Goal: Task Accomplishment & Management: Manage account settings

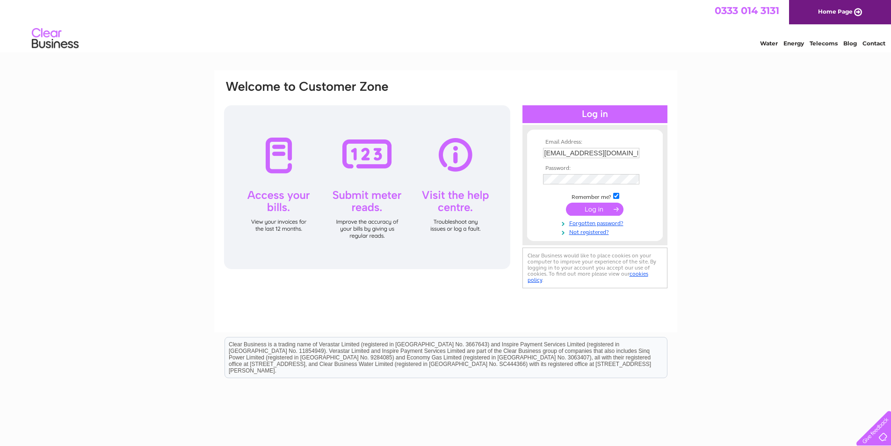
click at [592, 148] on input "kevinjmcphillips1998@yahoo.co.uk" at bounding box center [591, 153] width 96 height 10
type input "barbaraggorman@yahoo.co.uk"
click at [607, 206] on input "submit" at bounding box center [595, 209] width 58 height 13
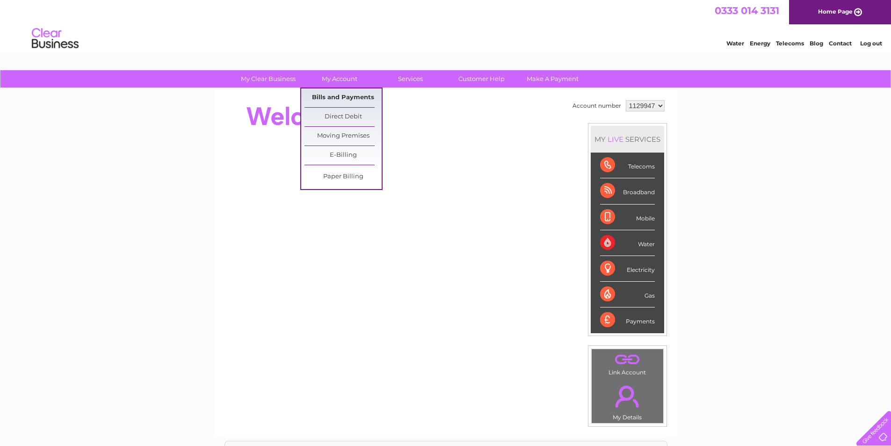
click at [348, 98] on link "Bills and Payments" at bounding box center [343, 97] width 77 height 19
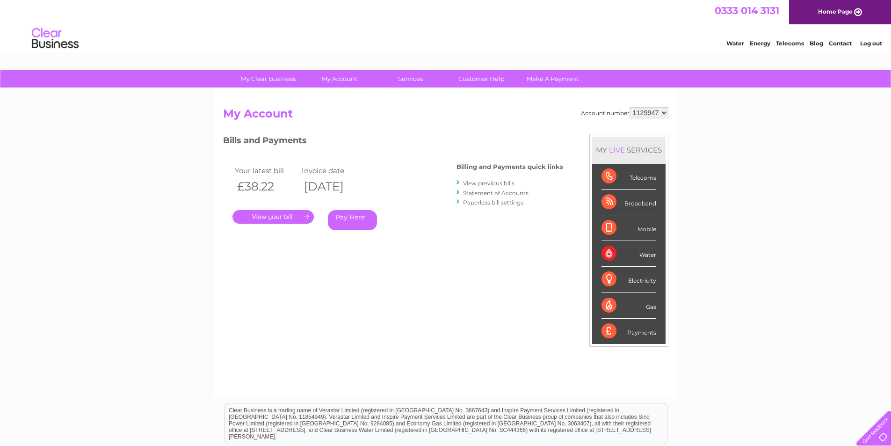
click at [502, 181] on link "View previous bills" at bounding box center [488, 183] width 51 height 7
